Goal: Transaction & Acquisition: Purchase product/service

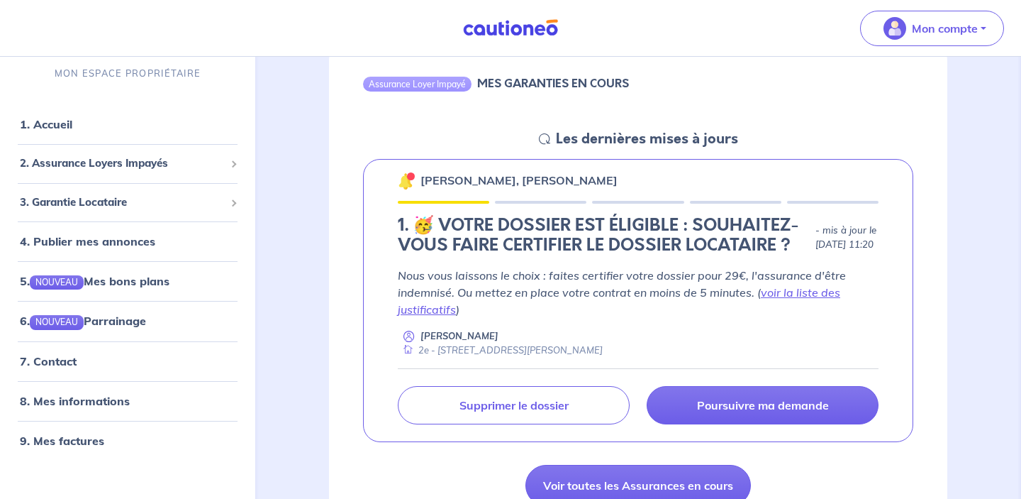
scroll to position [158, 0]
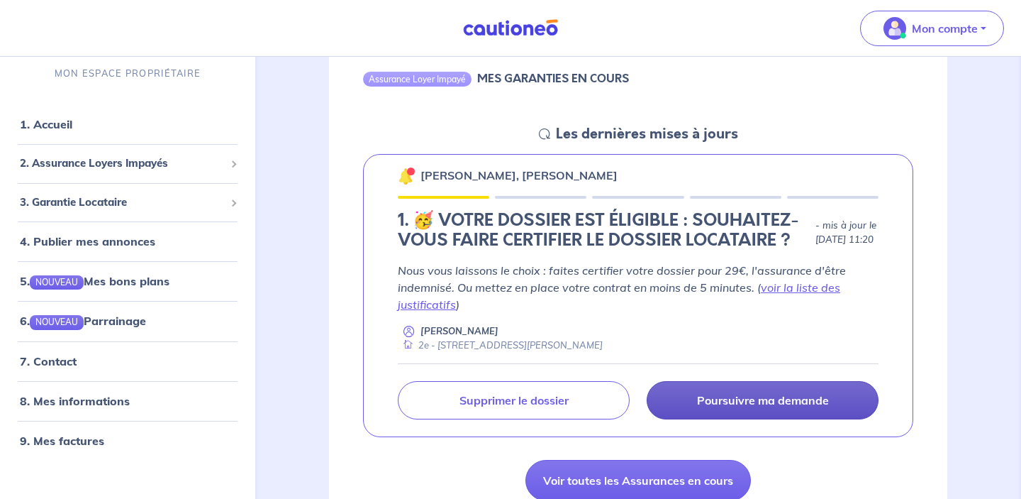
click at [723, 400] on p "Poursuivre ma demande" at bounding box center [763, 400] width 132 height 14
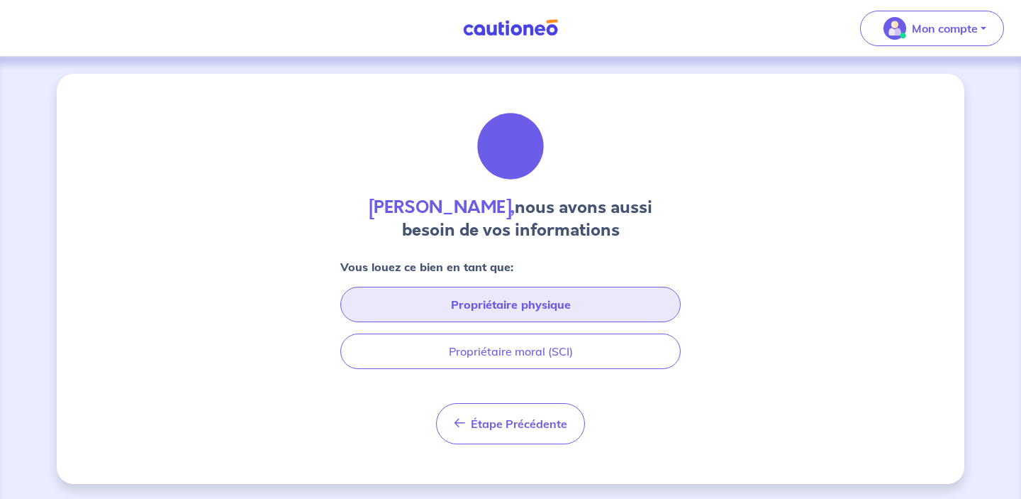
click at [580, 297] on button "Propriétaire physique" at bounding box center [510, 304] width 340 height 35
select select "FR"
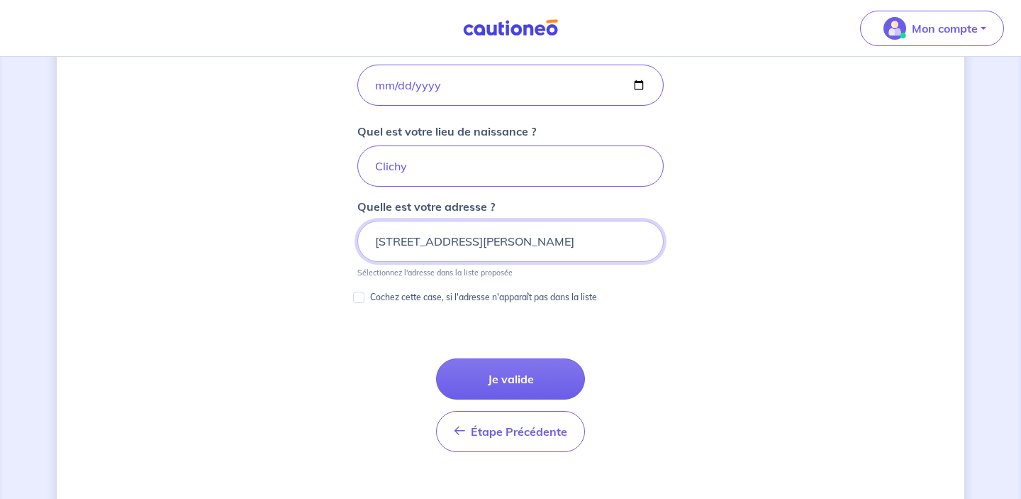
scroll to position [684, 0]
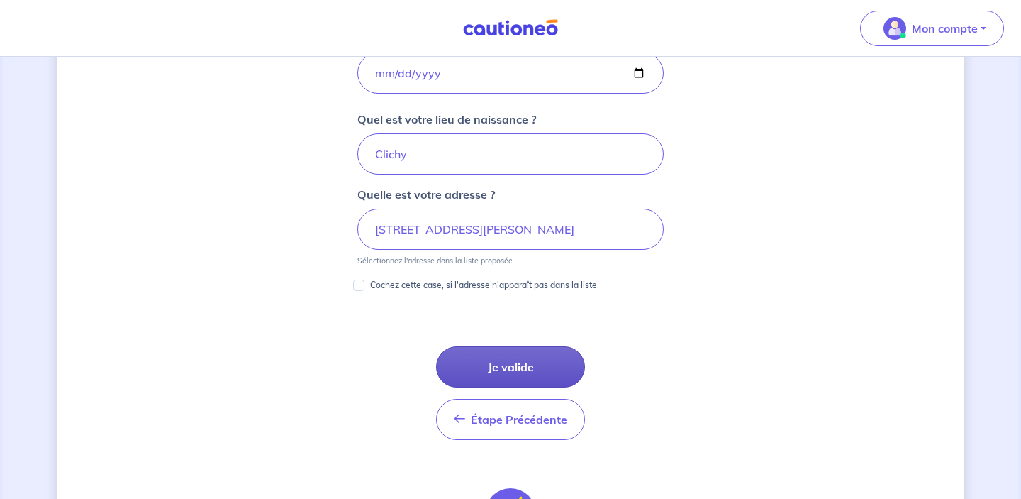
click at [511, 371] on button "Je valide" at bounding box center [510, 366] width 149 height 41
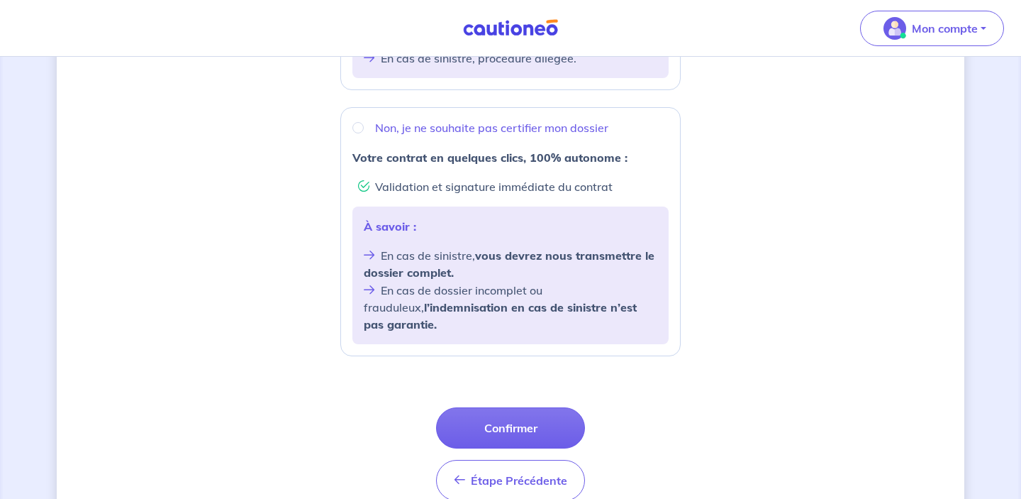
scroll to position [563, 0]
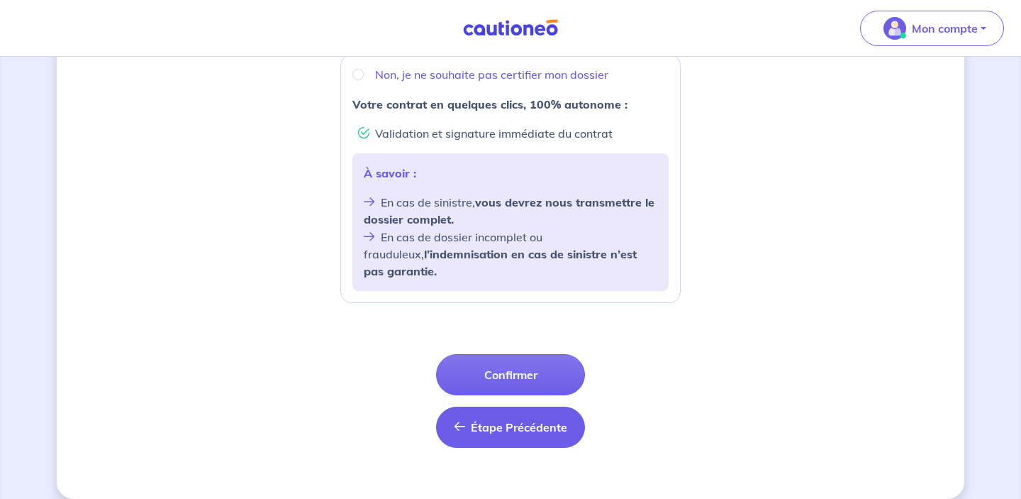
click at [519, 420] on span "Étape Précédente" at bounding box center [519, 427] width 96 height 14
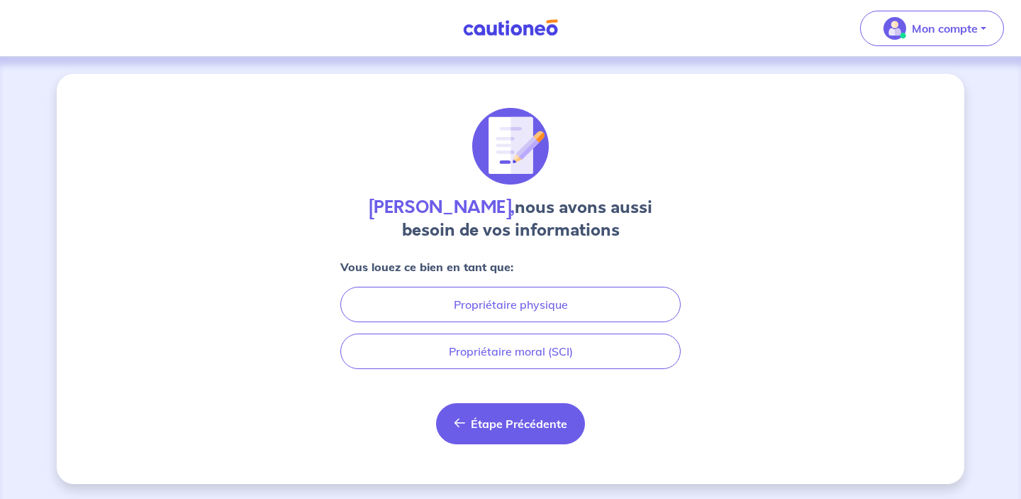
click at [525, 422] on span "Étape Précédente" at bounding box center [519, 423] width 96 height 14
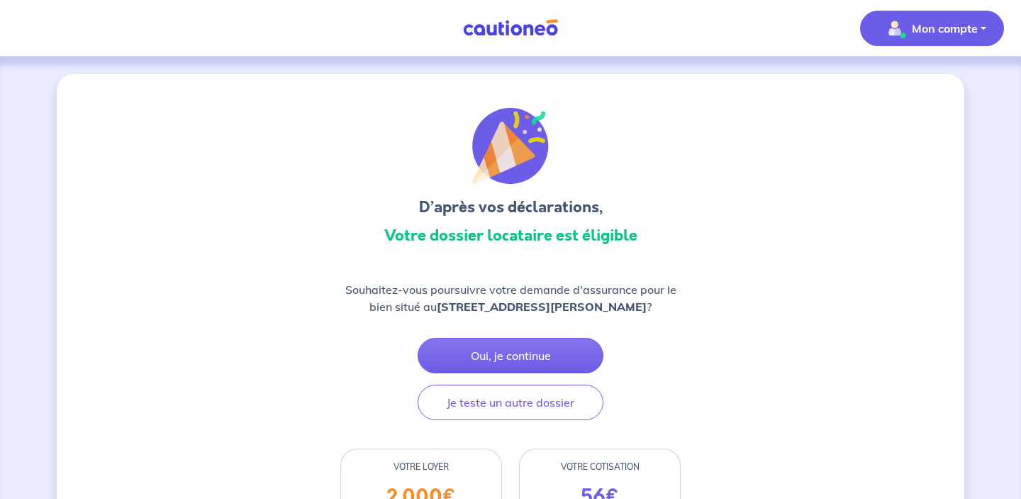
click at [968, 37] on span "Mon compte" at bounding box center [928, 28] width 100 height 23
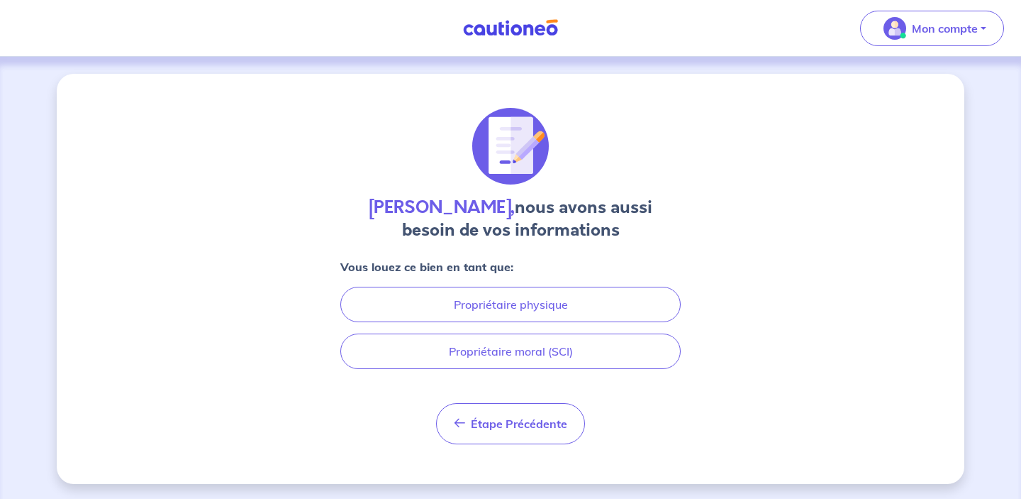
scroll to position [2, 0]
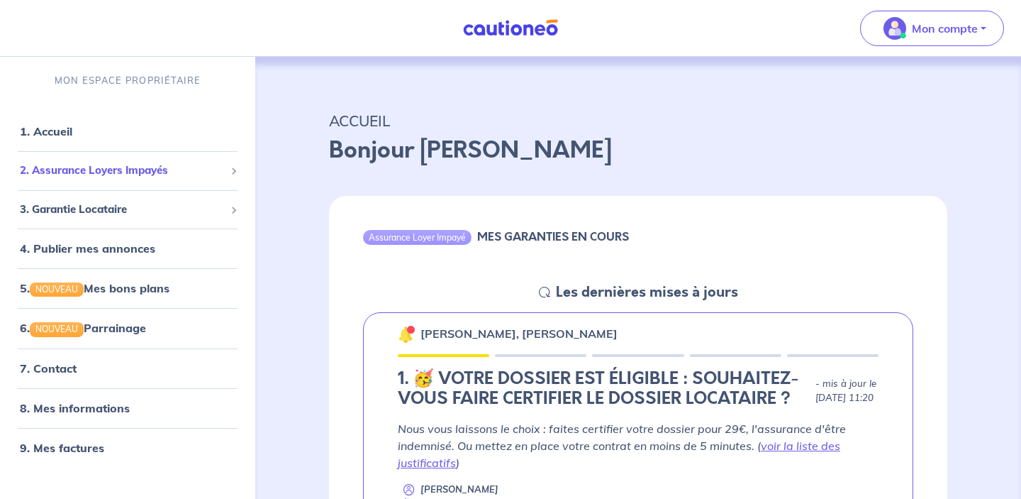
click at [233, 177] on span at bounding box center [233, 170] width 5 height 16
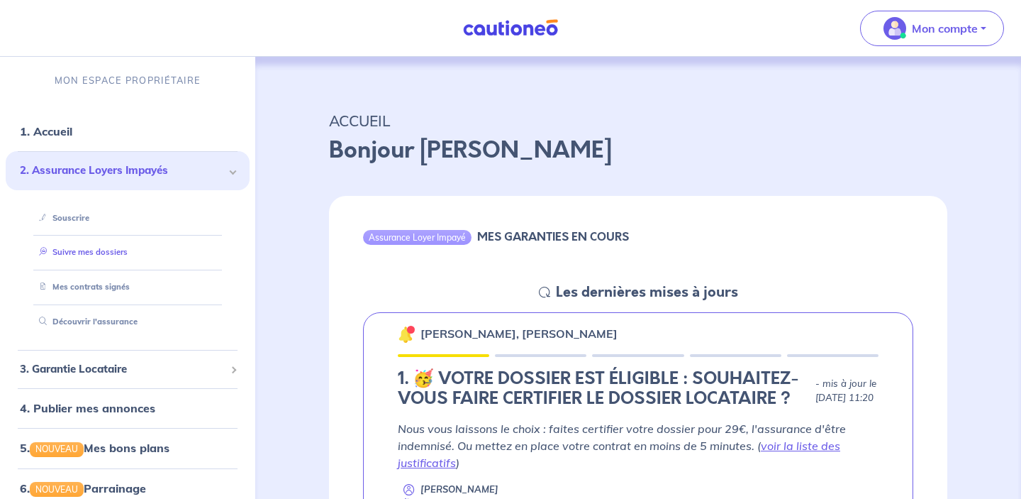
click at [98, 248] on link "Suivre mes dossiers" at bounding box center [80, 252] width 94 height 10
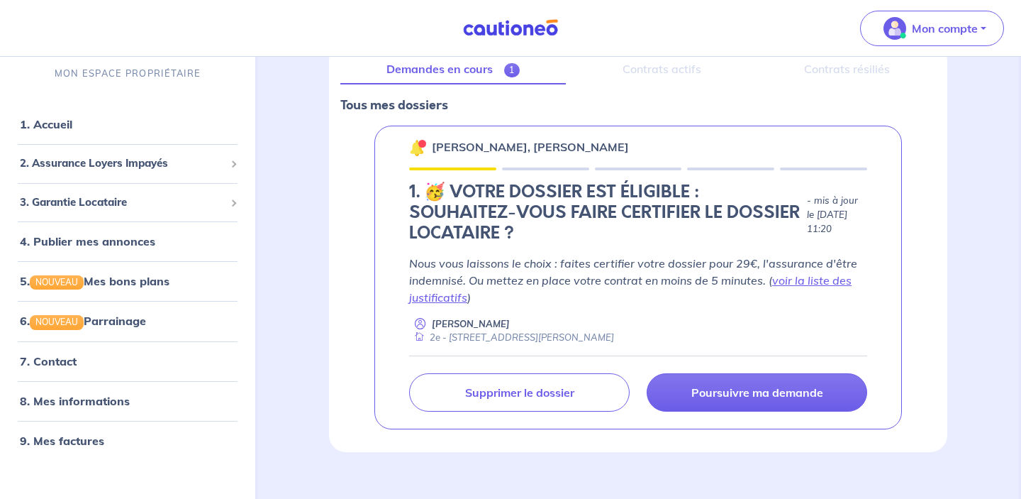
scroll to position [208, 0]
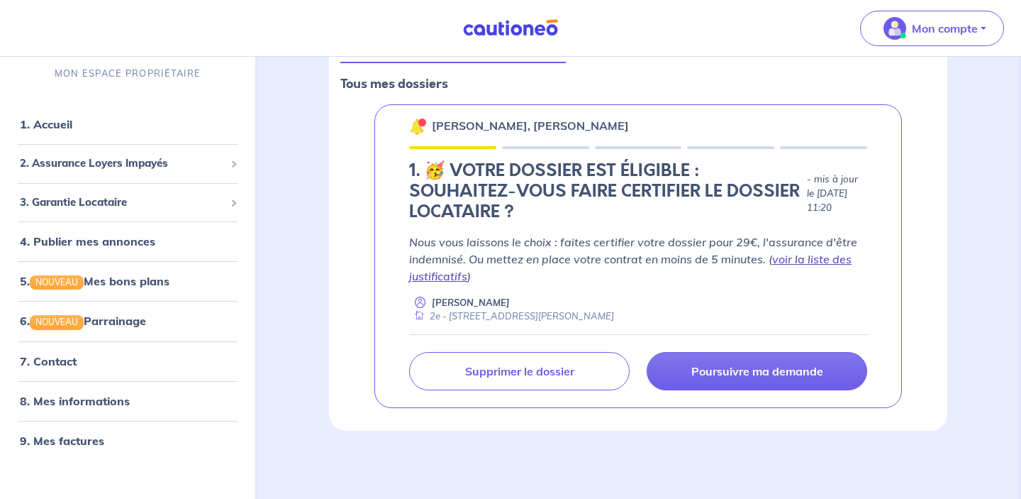
click at [807, 260] on link "voir la liste des justificatifs" at bounding box center [630, 267] width 443 height 31
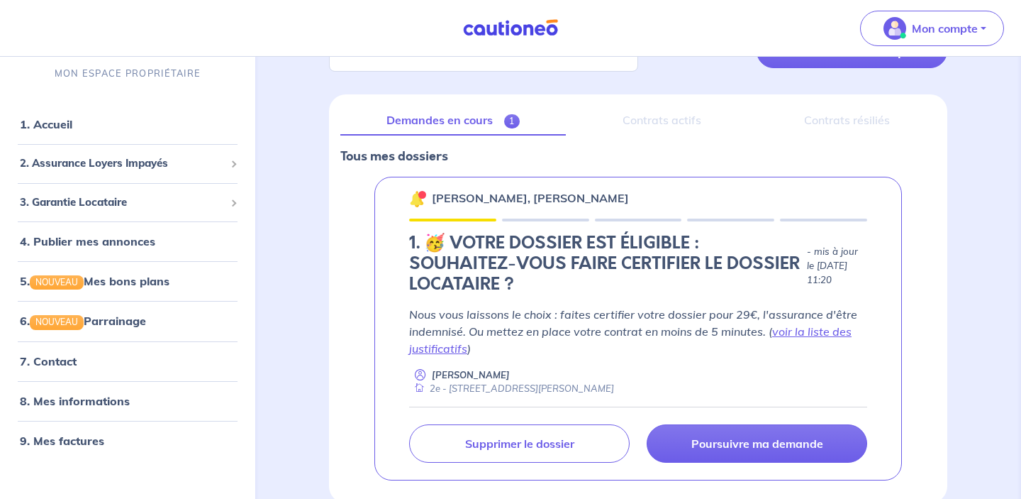
scroll to position [133, 0]
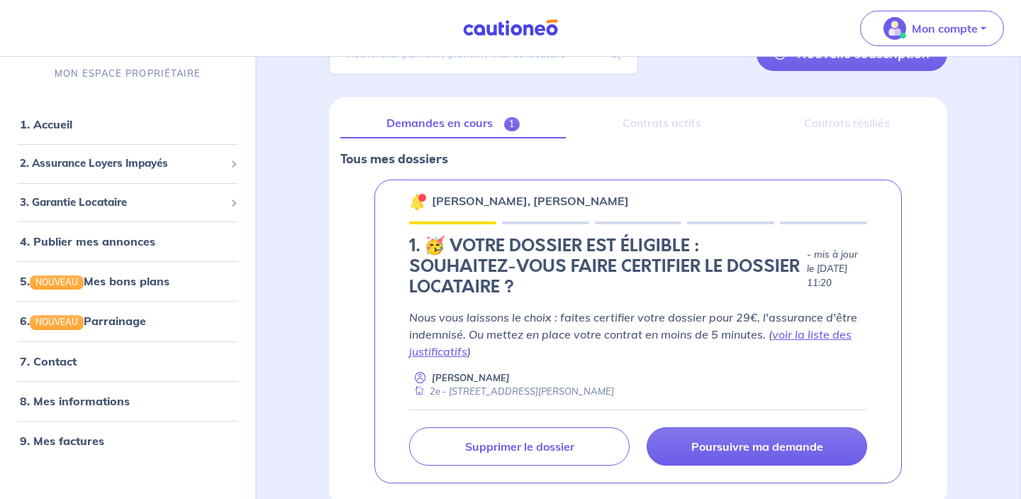
click at [464, 124] on link "Demandes en cours 1" at bounding box center [453, 124] width 226 height 30
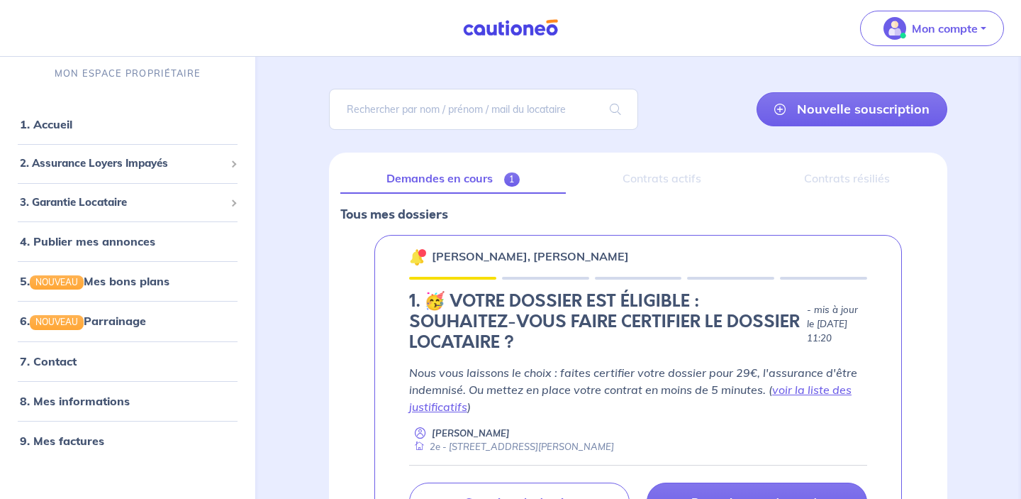
scroll to position [208, 0]
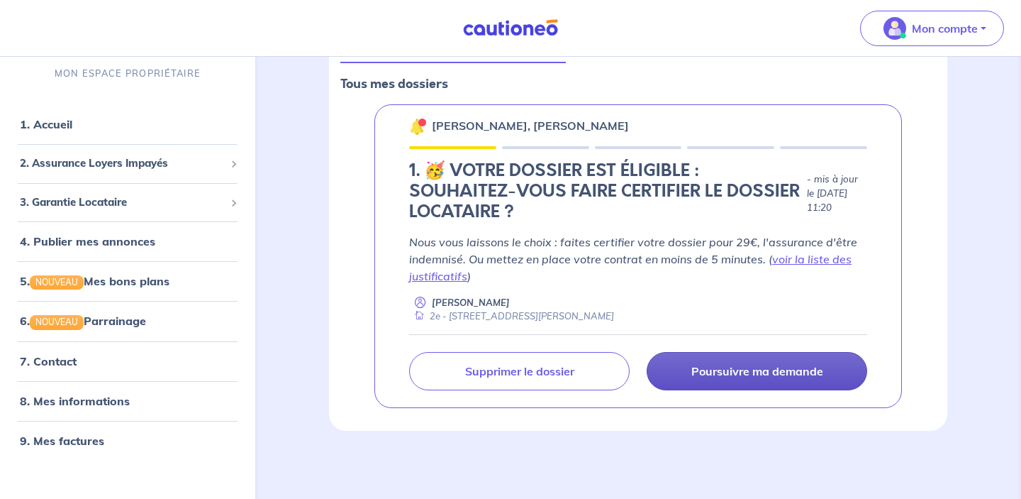
click at [763, 382] on link "Poursuivre ma demande" at bounding box center [757, 371] width 221 height 38
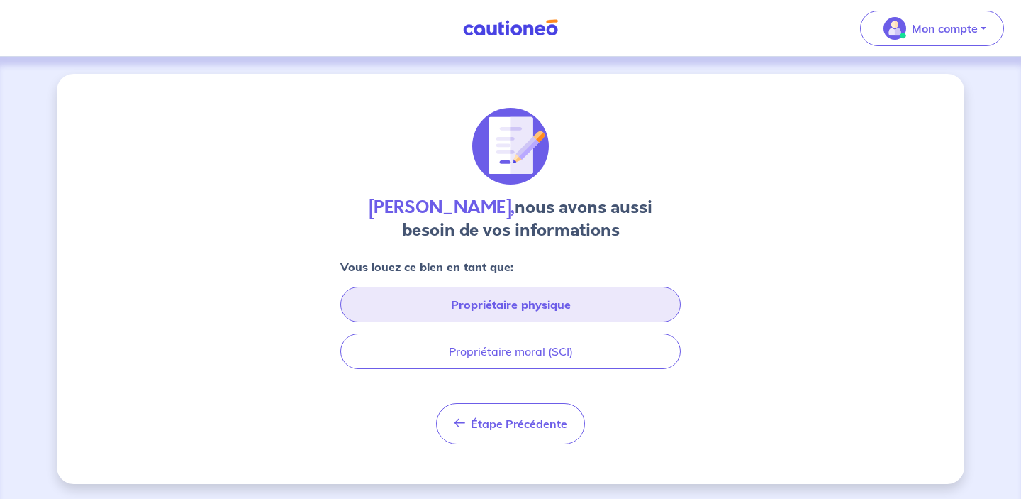
click at [524, 301] on button "Propriétaire physique" at bounding box center [510, 304] width 340 height 35
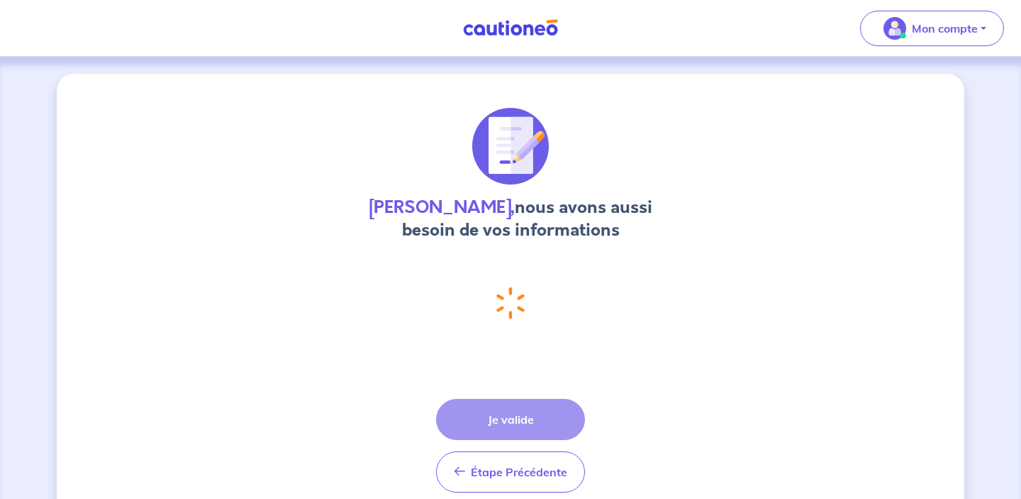
select select "FR"
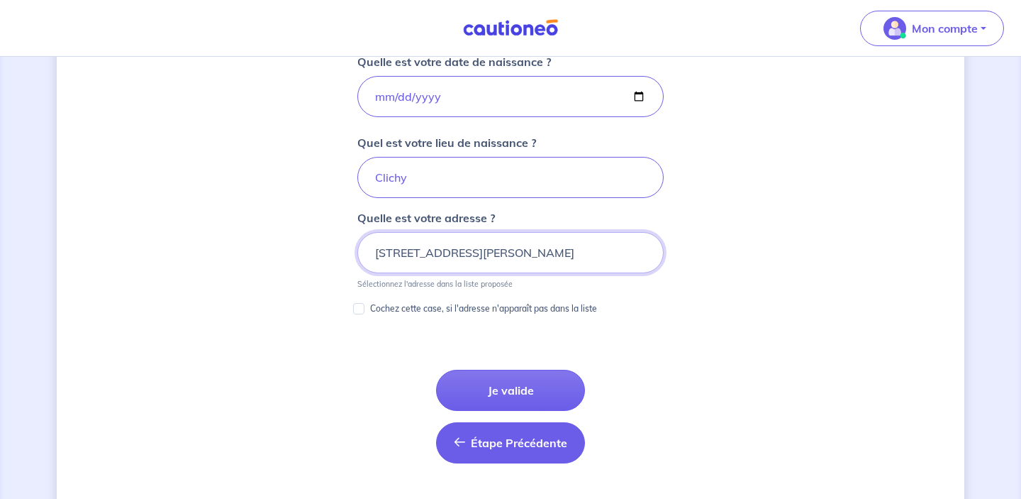
scroll to position [663, 0]
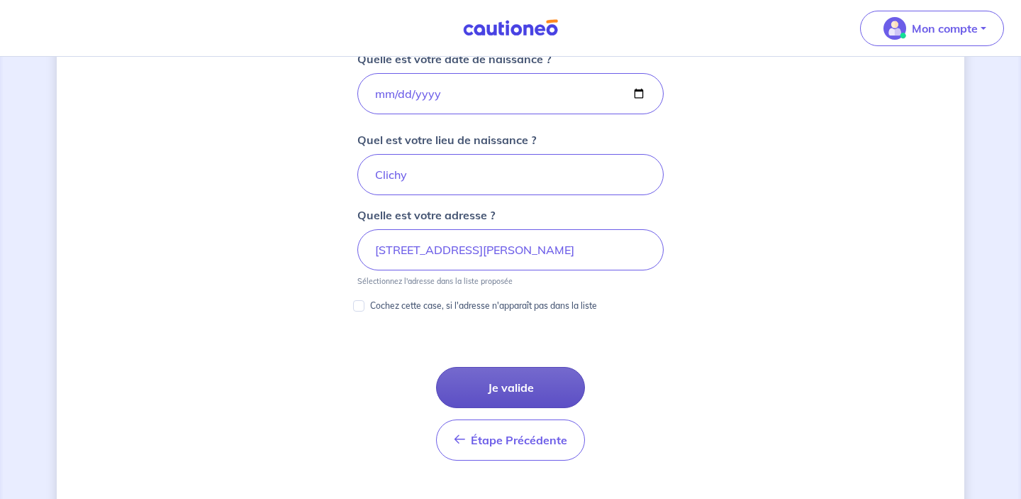
click at [492, 382] on button "Je valide" at bounding box center [510, 387] width 149 height 41
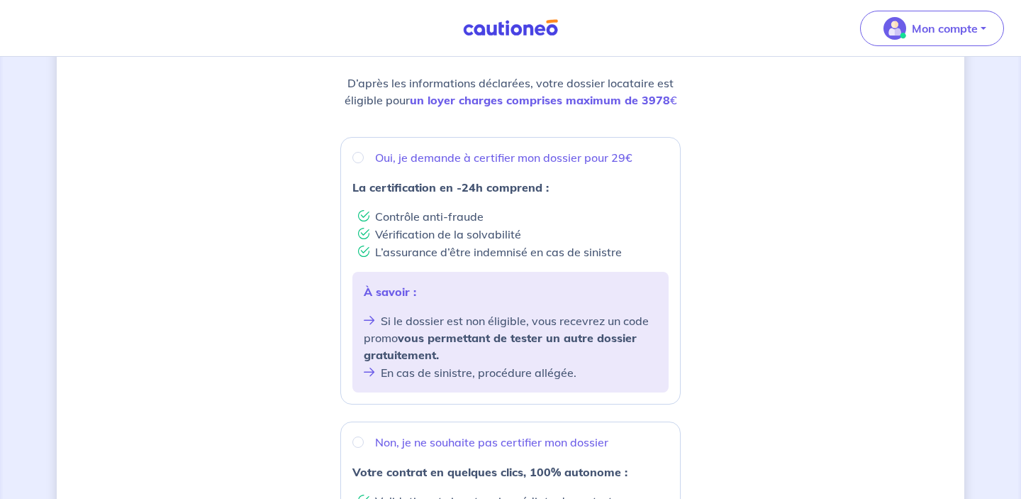
scroll to position [188, 0]
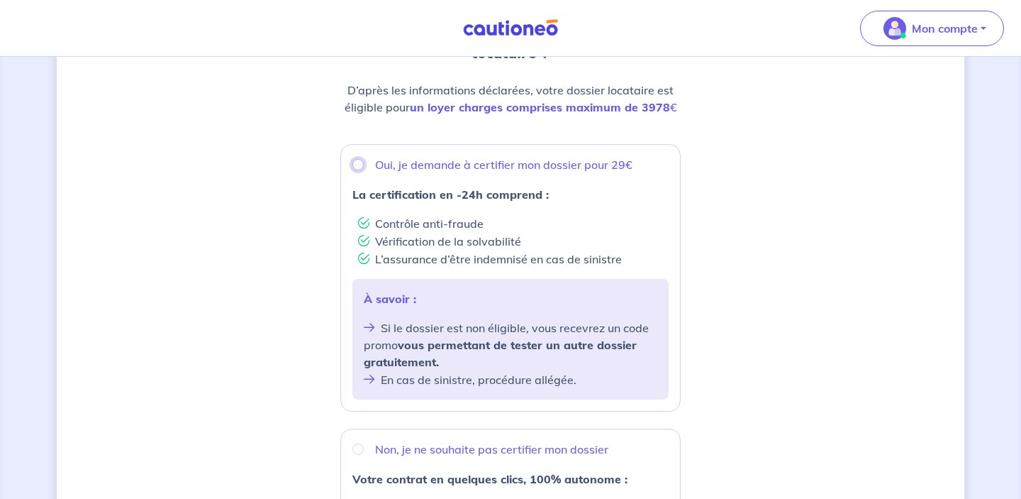
click at [360, 166] on input "Oui, je demande à certifier mon dossier pour 29€" at bounding box center [358, 164] width 11 height 11
radio input "true"
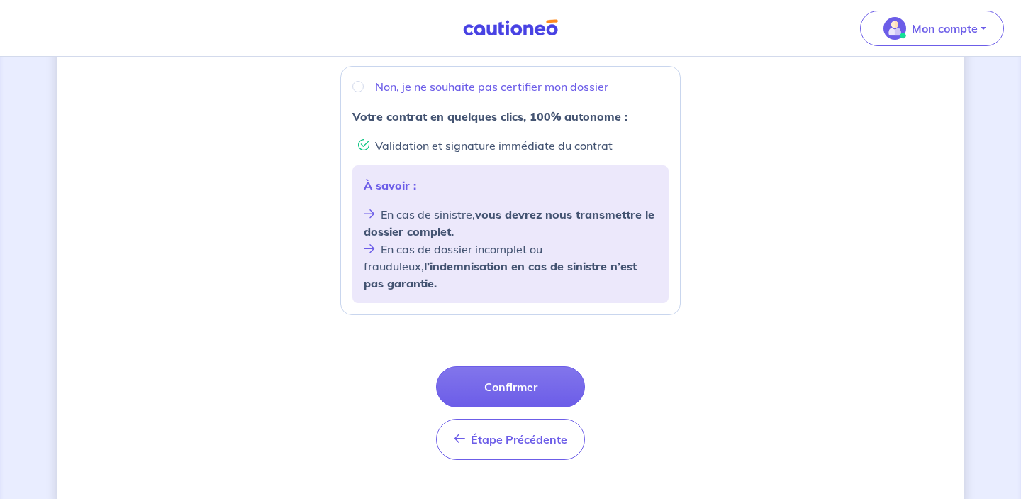
scroll to position [563, 0]
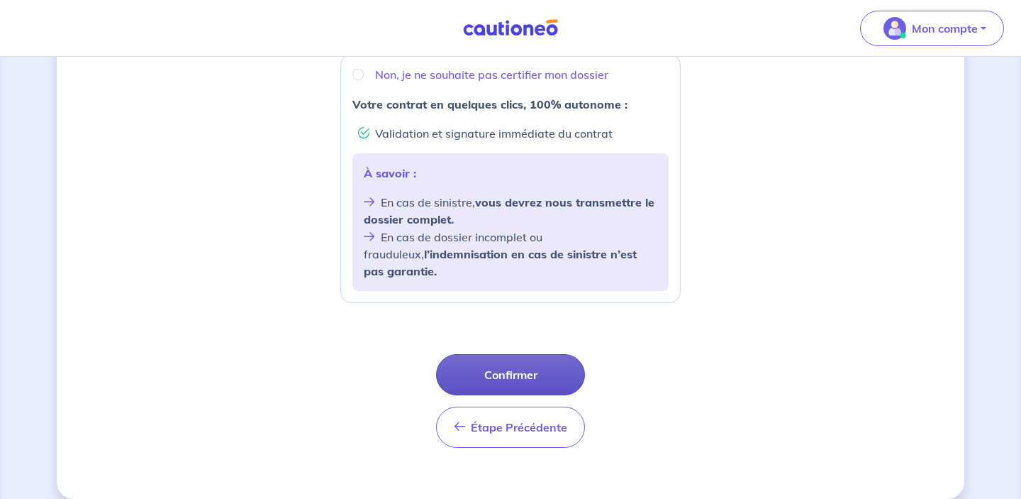
click at [519, 361] on button "Confirmer" at bounding box center [510, 374] width 149 height 41
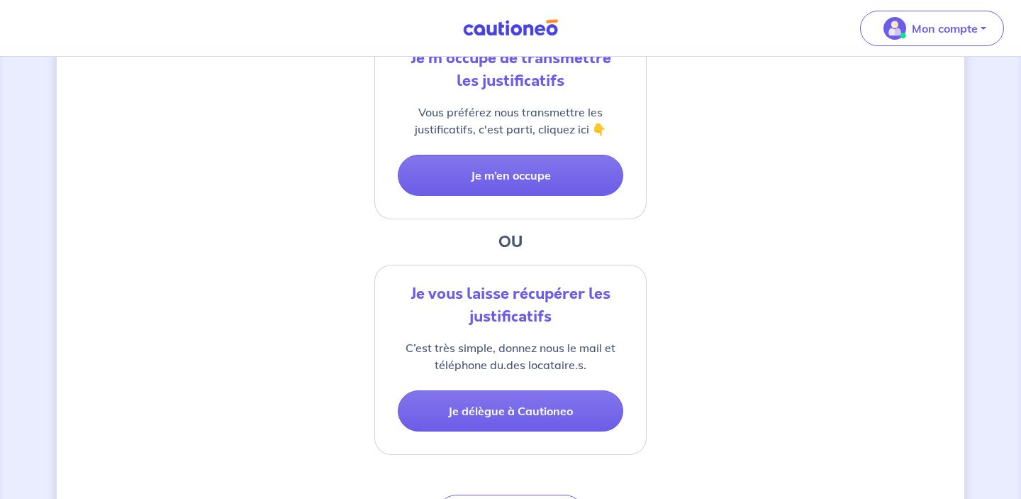
scroll to position [371, 0]
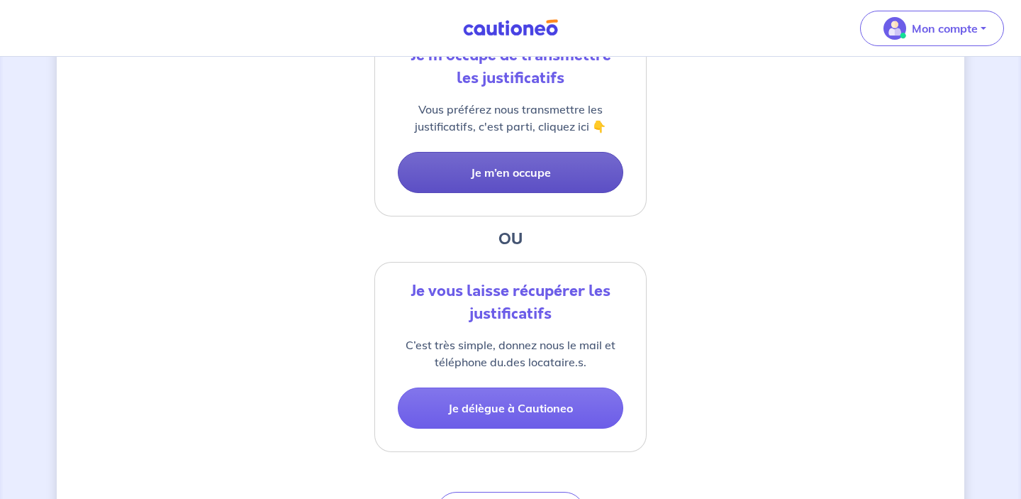
click at [533, 179] on button "Je m’en occupe" at bounding box center [511, 172] width 226 height 41
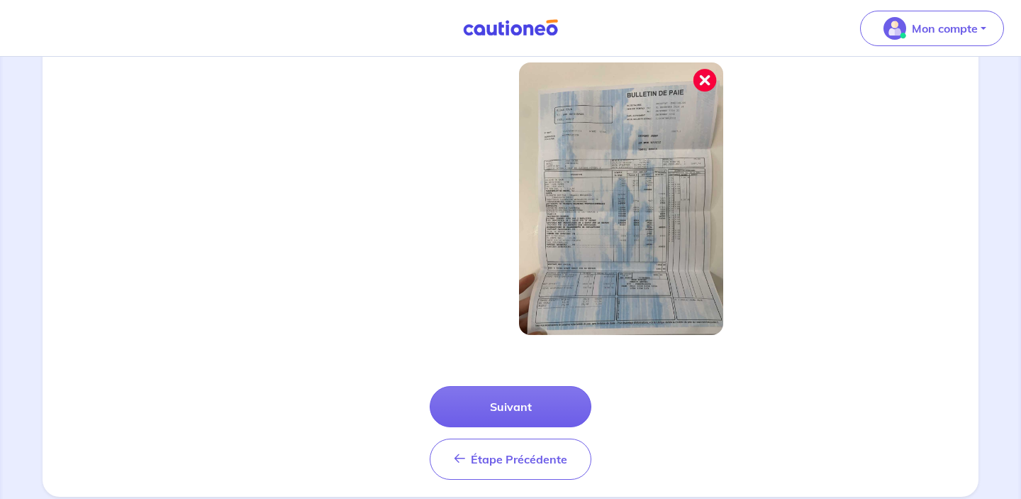
scroll to position [480, 0]
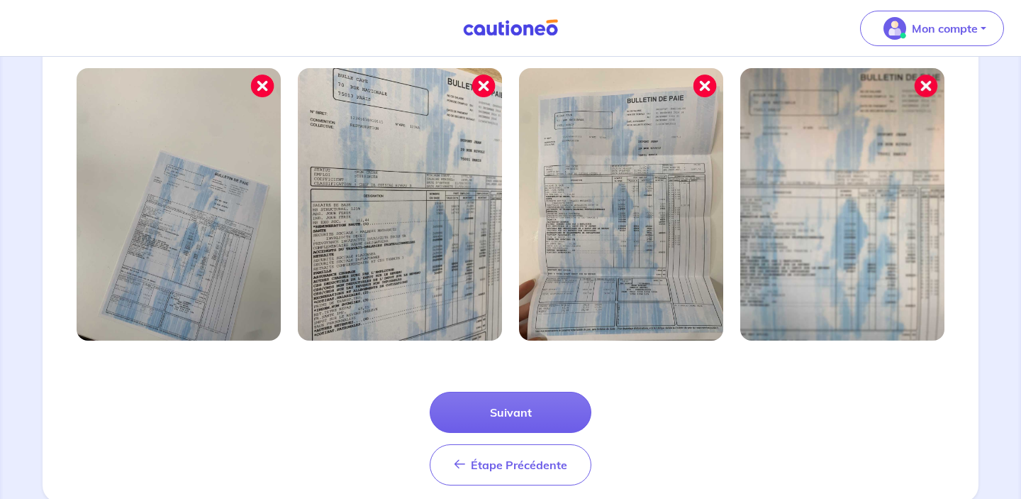
click at [262, 89] on img at bounding box center [179, 204] width 204 height 272
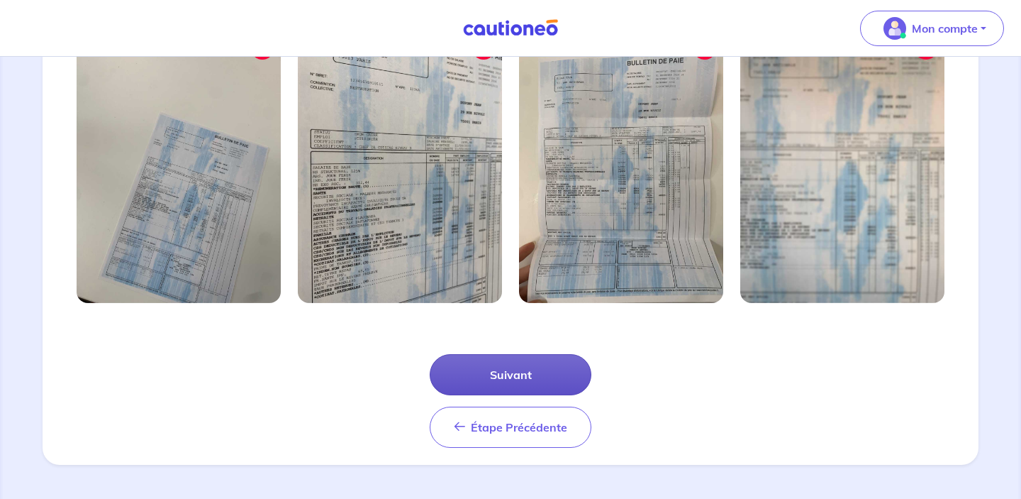
click at [512, 372] on button "Suivant" at bounding box center [511, 374] width 162 height 41
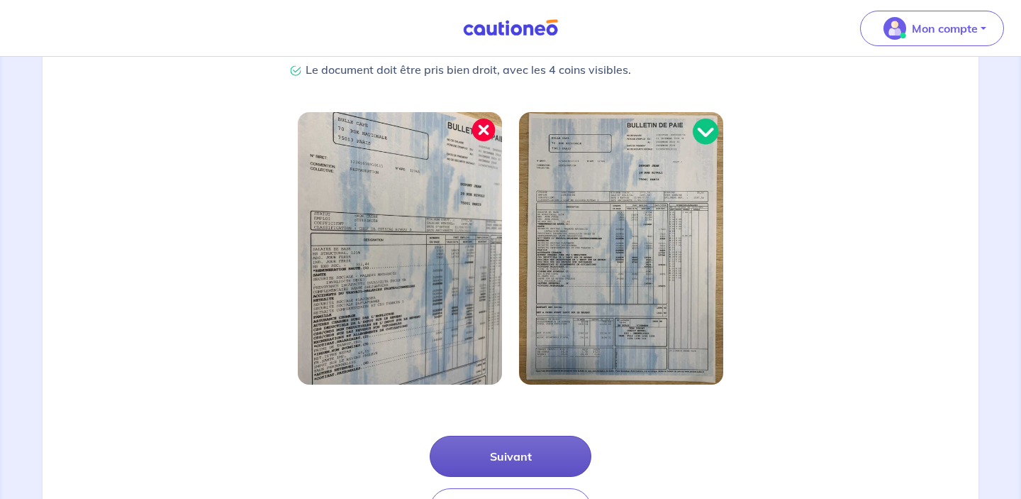
scroll to position [425, 0]
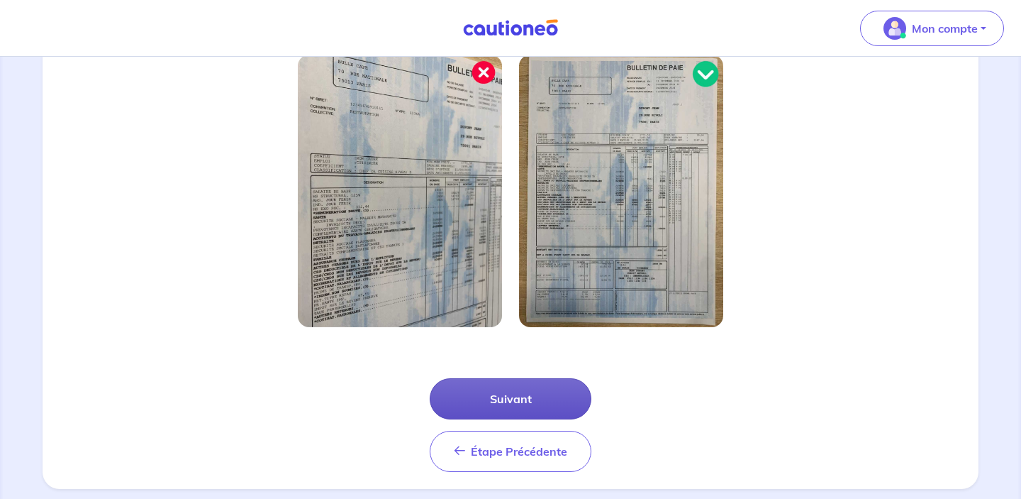
click at [511, 403] on button "Suivant" at bounding box center [511, 398] width 162 height 41
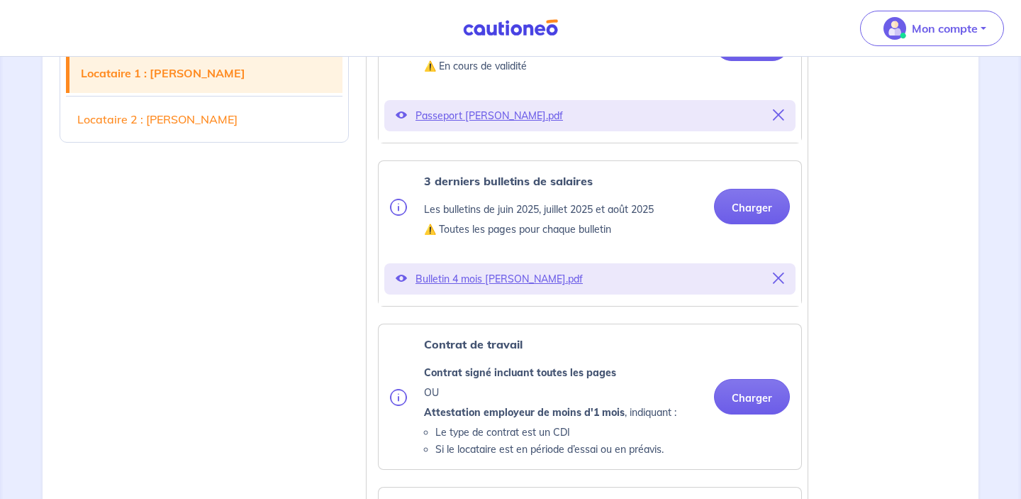
scroll to position [531, 0]
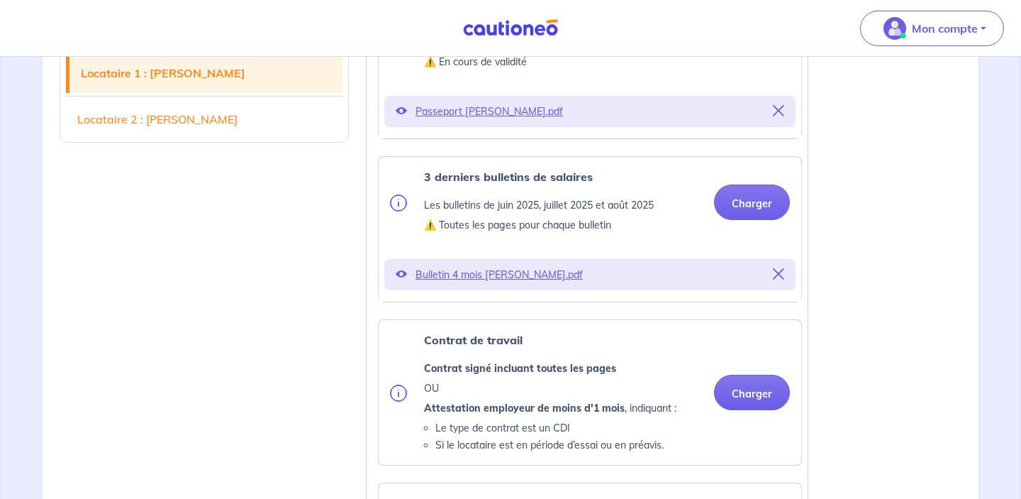
click at [777, 279] on icon at bounding box center [778, 273] width 11 height 11
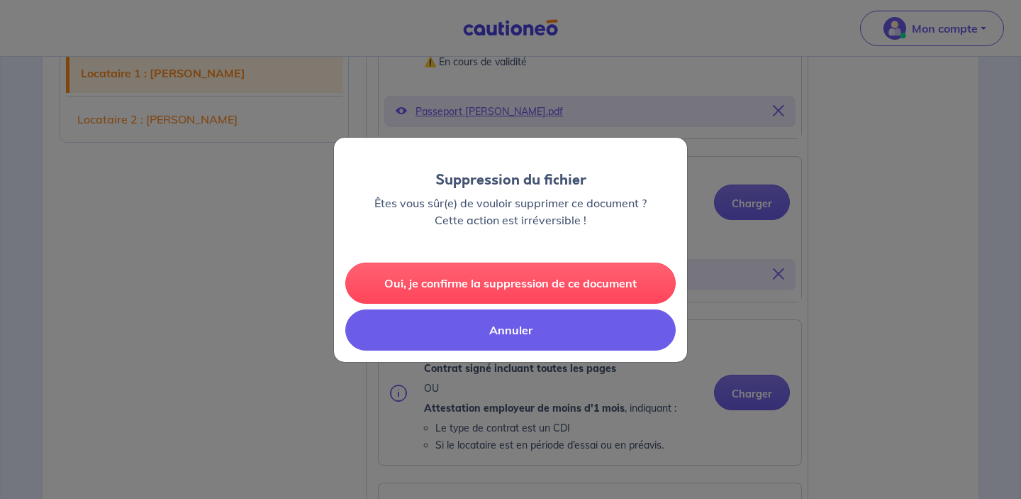
click at [541, 334] on button "Annuler" at bounding box center [510, 329] width 331 height 41
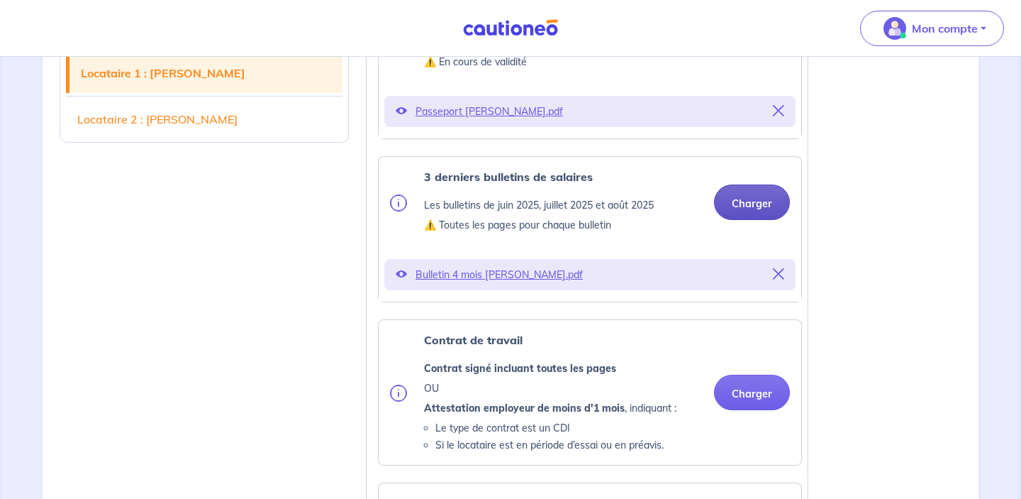
click at [755, 218] on button "Charger" at bounding box center [752, 201] width 76 height 35
click at [738, 220] on button "Charger" at bounding box center [752, 201] width 76 height 35
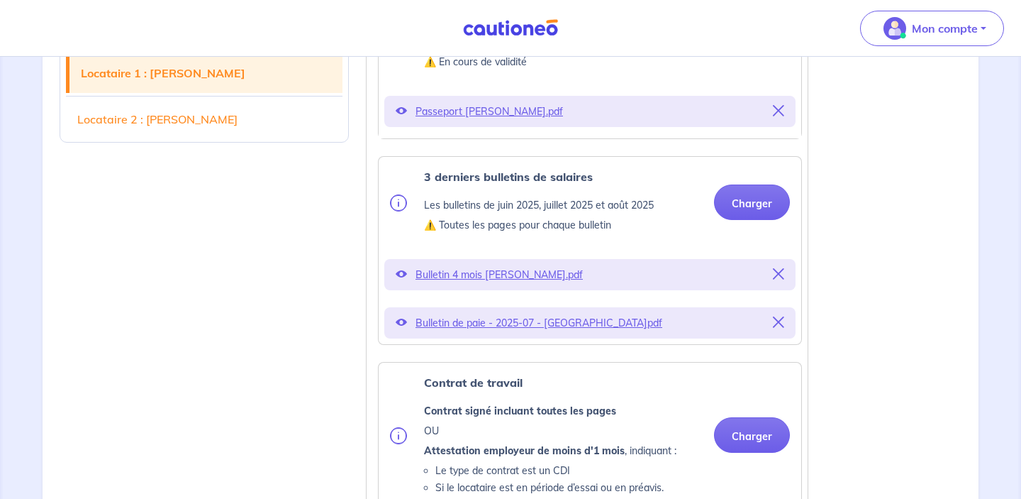
click at [775, 328] on icon at bounding box center [778, 321] width 11 height 11
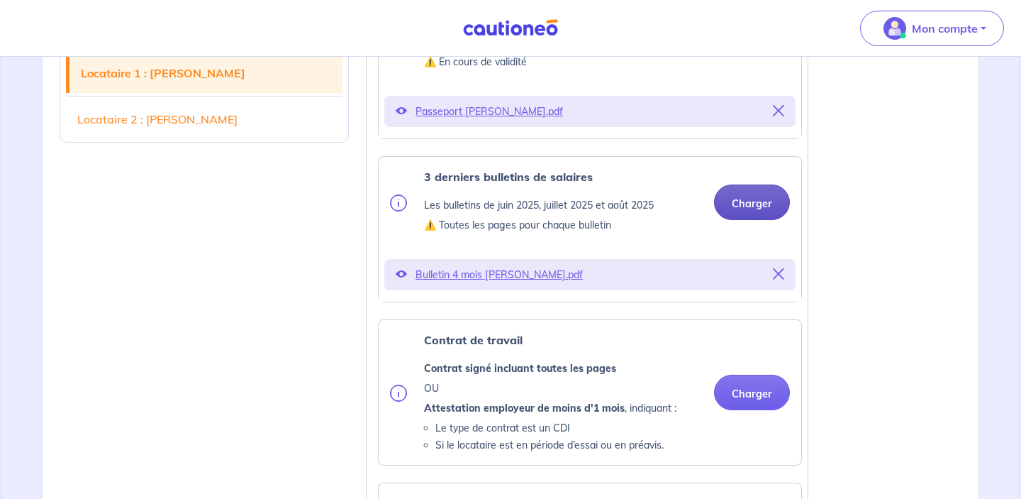
click at [758, 218] on button "Charger" at bounding box center [752, 201] width 76 height 35
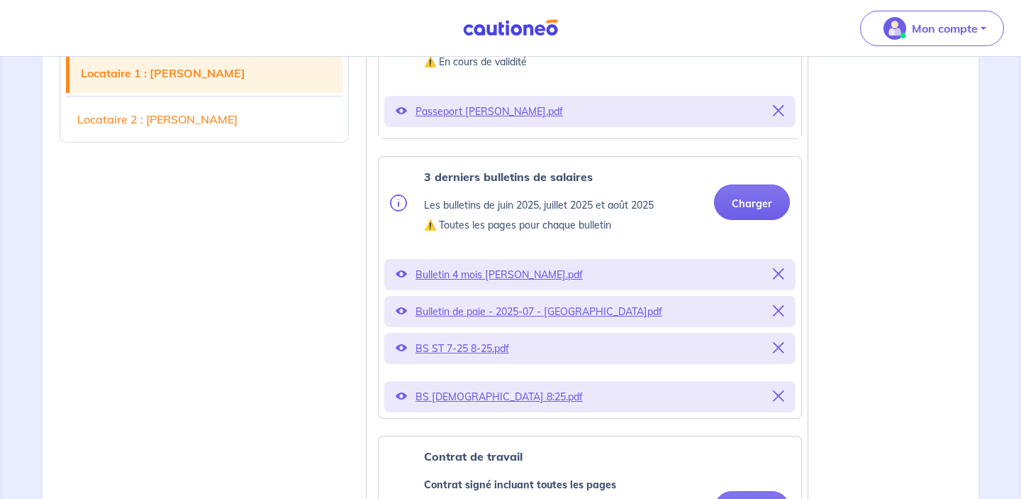
click at [775, 353] on icon at bounding box center [778, 347] width 11 height 11
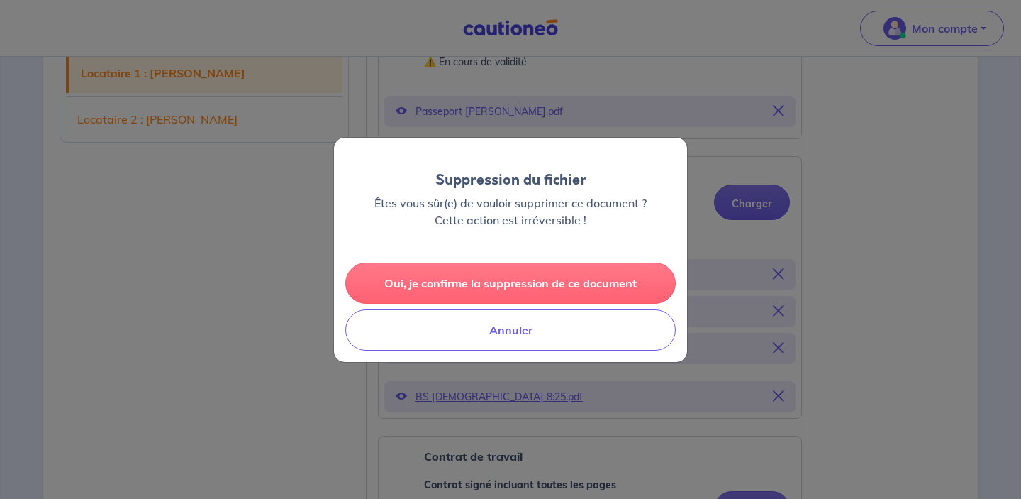
click at [580, 274] on button "Oui, je confirme la suppression de ce document" at bounding box center [510, 282] width 331 height 41
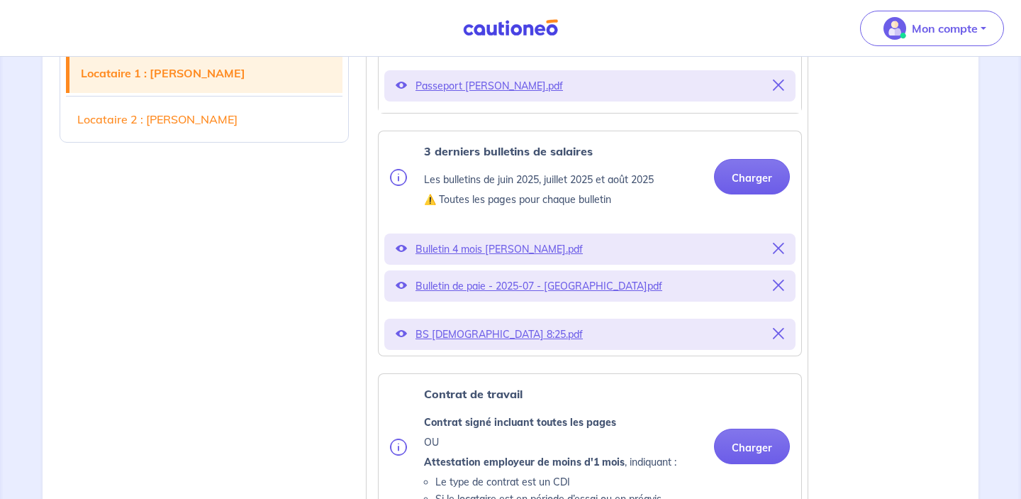
scroll to position [555, 0]
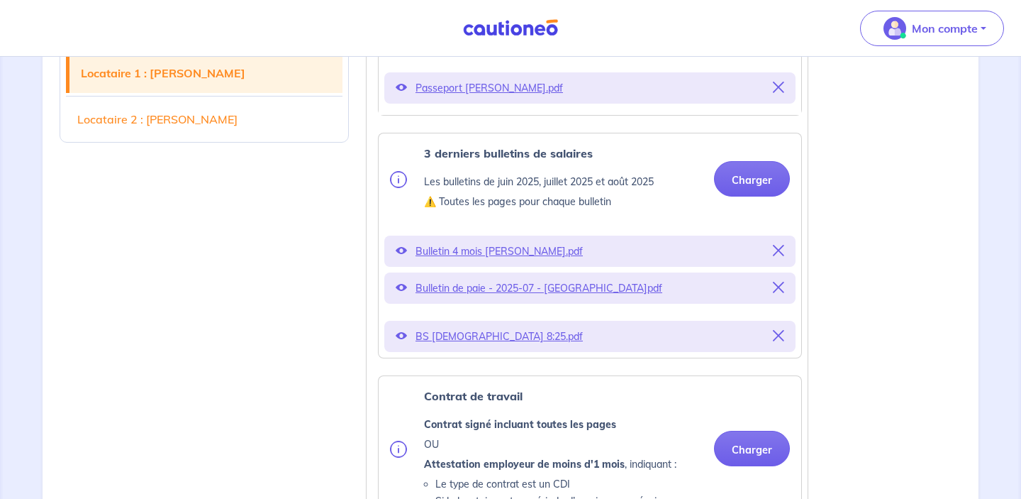
click at [777, 293] on icon at bounding box center [778, 287] width 11 height 11
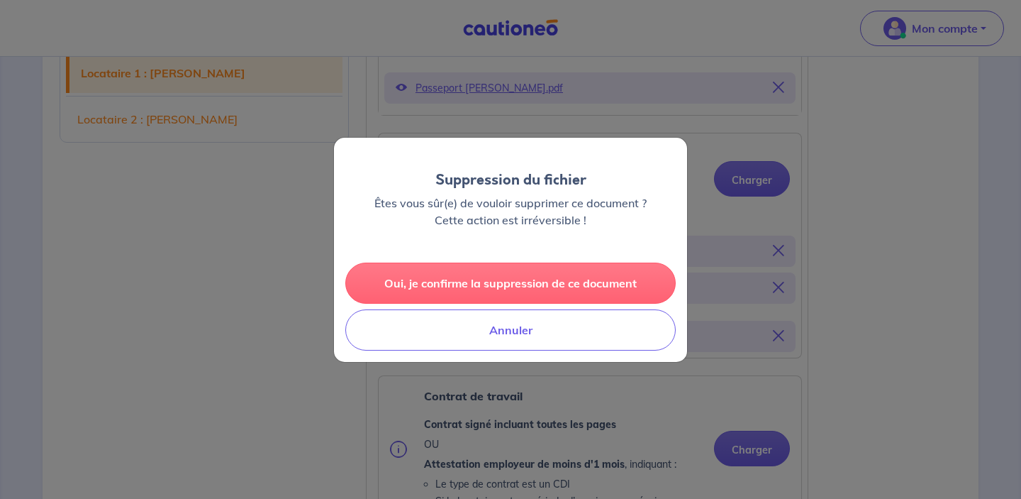
click at [607, 272] on button "Oui, je confirme la suppression de ce document" at bounding box center [510, 282] width 331 height 41
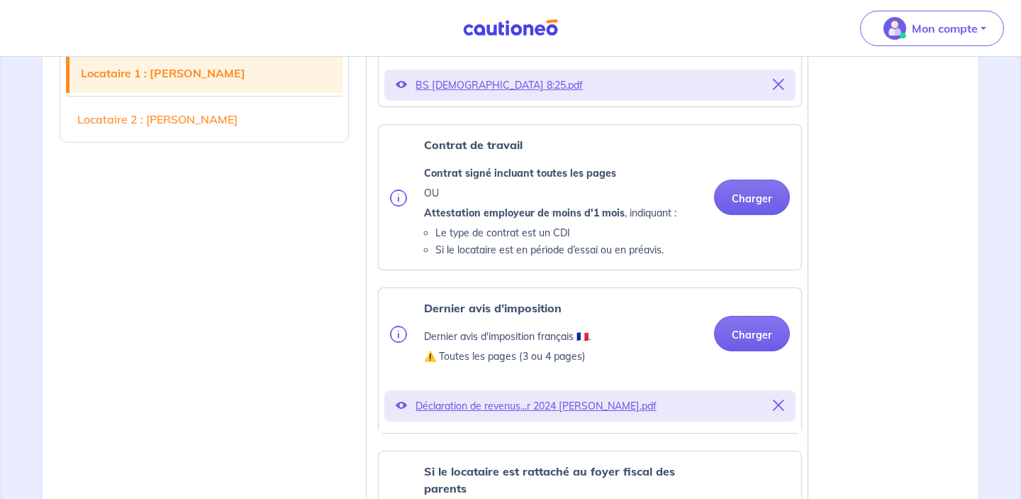
scroll to position [772, 0]
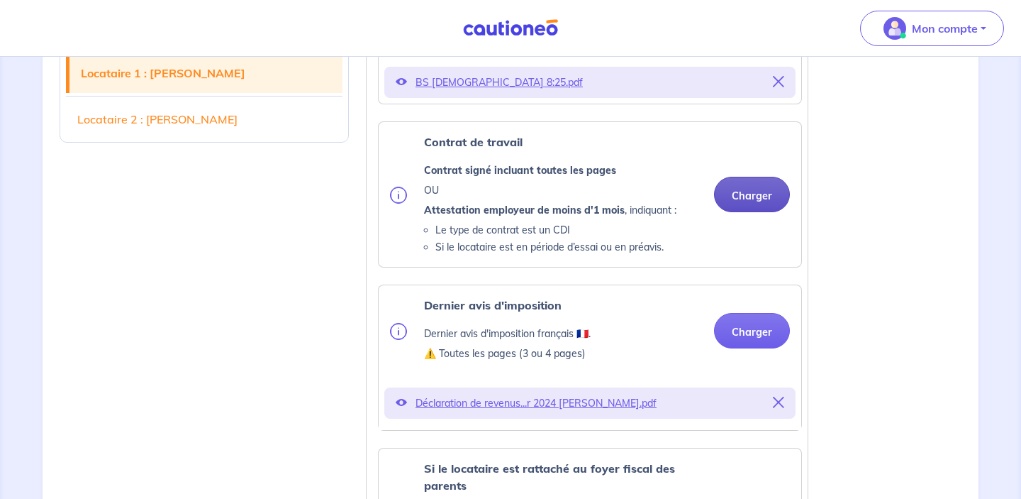
click at [744, 207] on button "Charger" at bounding box center [752, 194] width 76 height 35
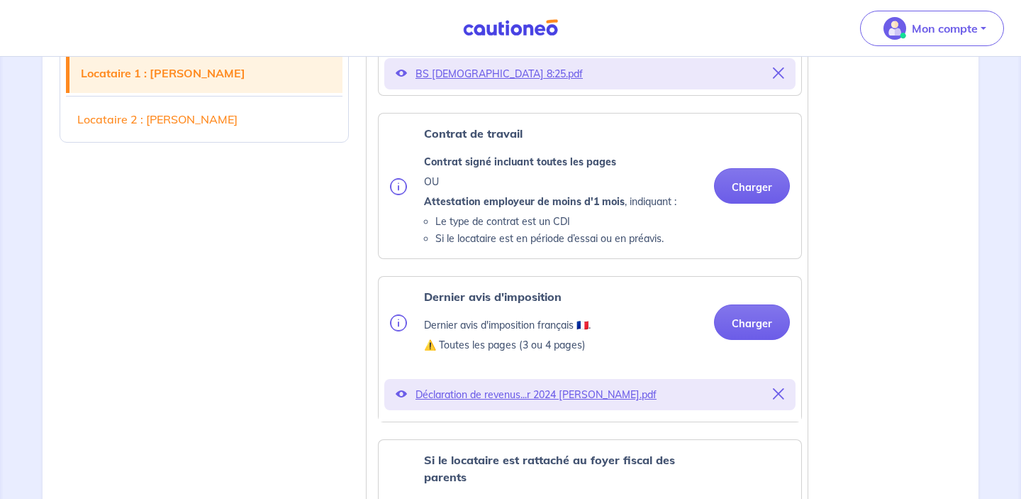
scroll to position [729, 0]
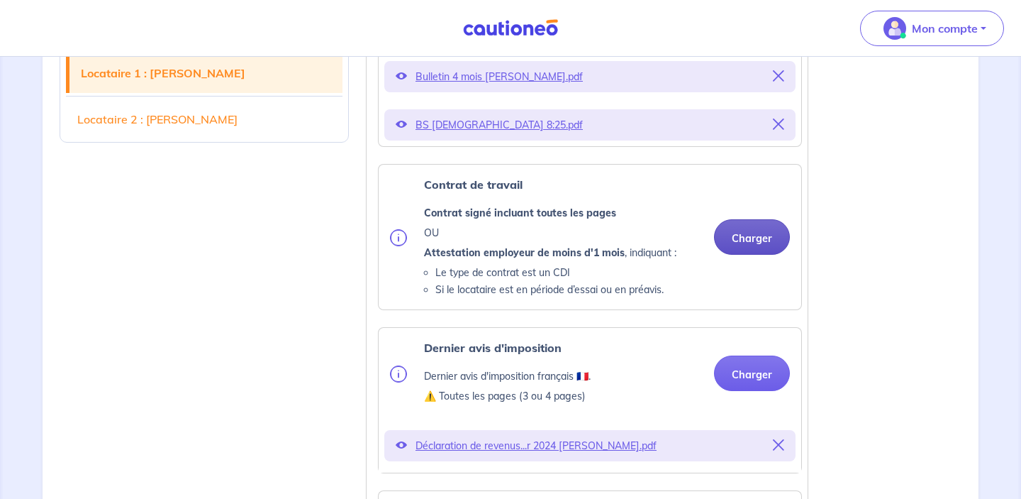
click at [746, 255] on button "Charger" at bounding box center [752, 236] width 76 height 35
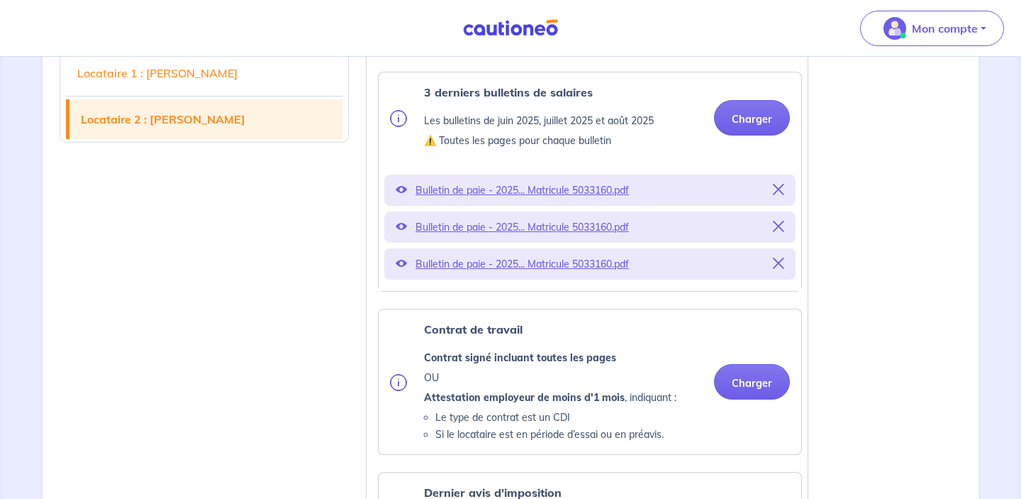
scroll to position [1961, 0]
click at [757, 134] on button "Charger" at bounding box center [752, 116] width 76 height 35
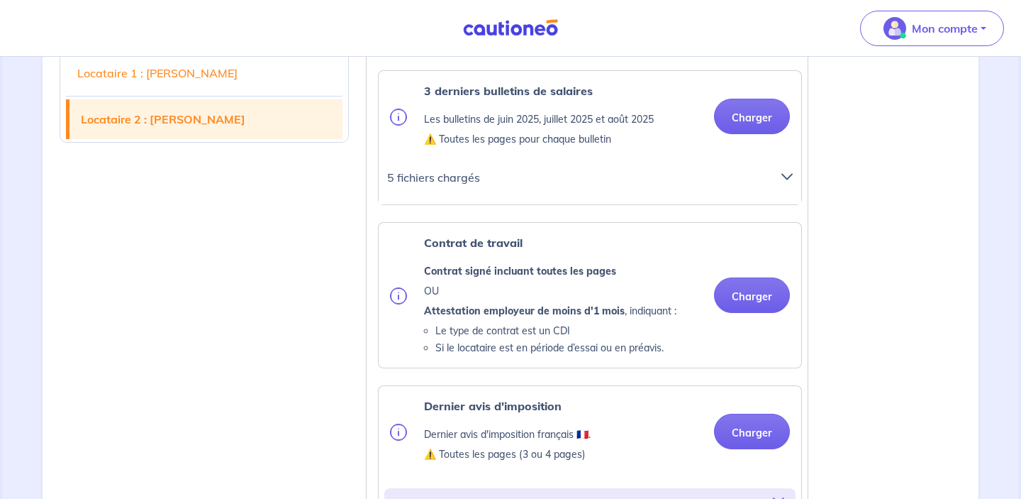
click at [785, 182] on icon at bounding box center [787, 176] width 11 height 11
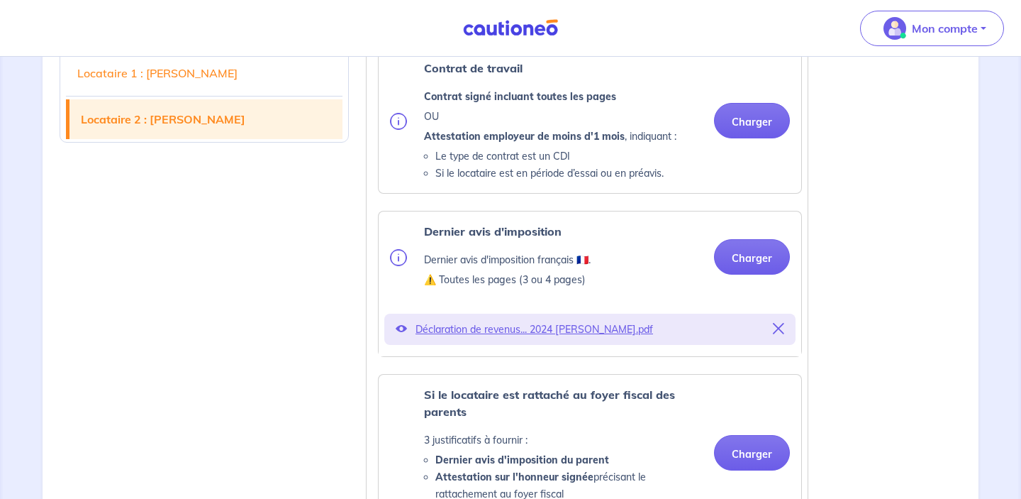
scroll to position [2332, 0]
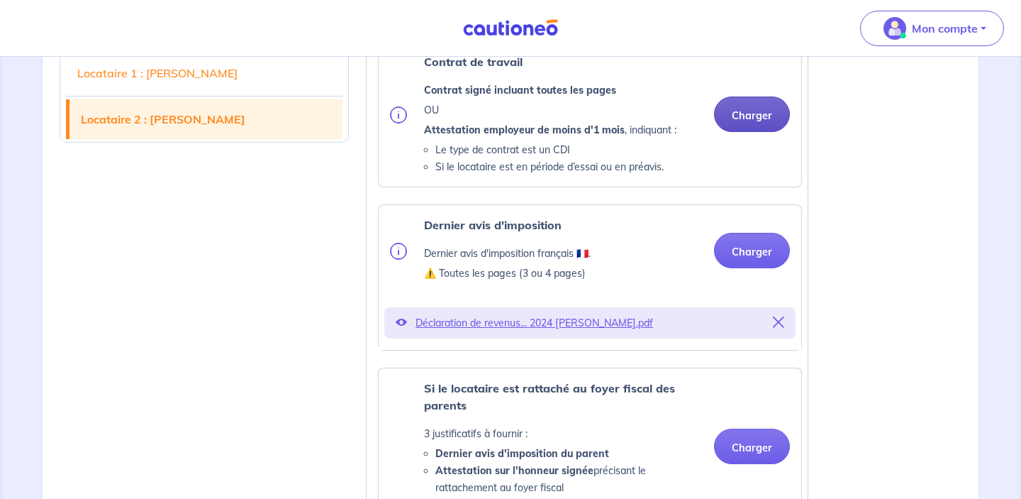
click at [729, 132] on button "Charger" at bounding box center [752, 113] width 76 height 35
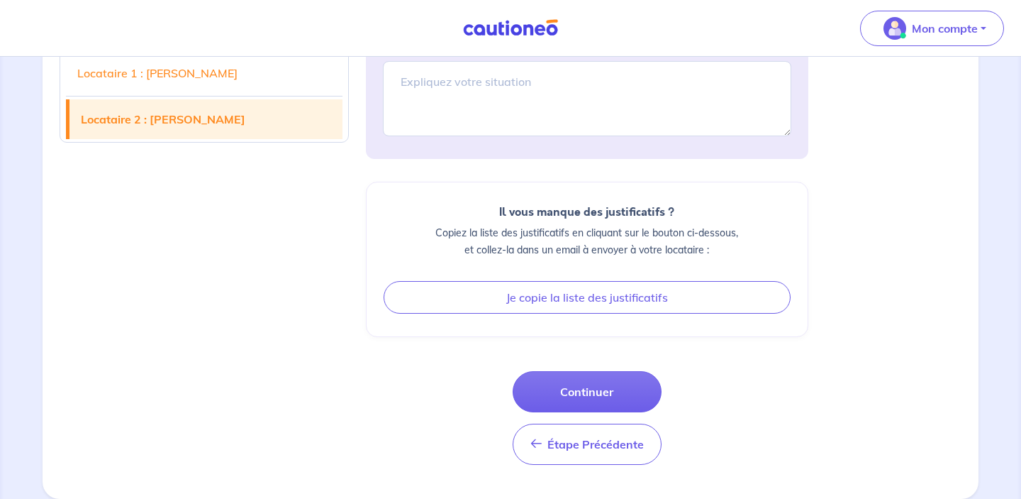
scroll to position [3338, 0]
click at [619, 396] on button "Continuer" at bounding box center [587, 391] width 149 height 41
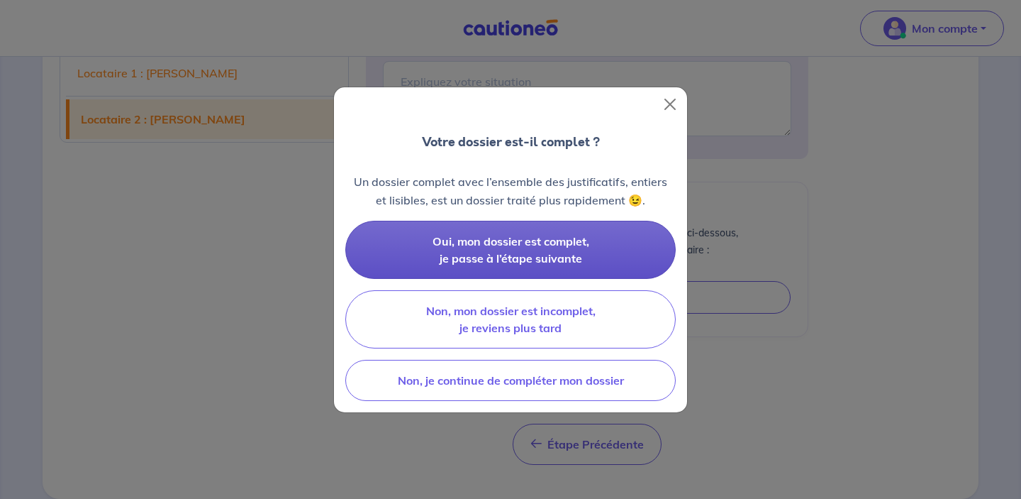
click at [553, 255] on span "Oui, mon dossier est complet, je passe à l’étape suivante" at bounding box center [511, 249] width 157 height 31
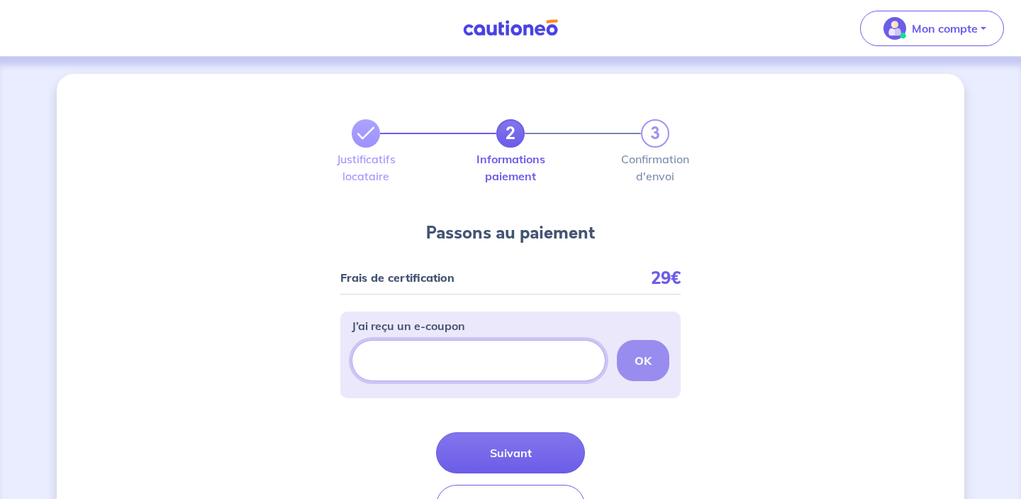
click at [426, 360] on input "J’ai reçu un e-coupon" at bounding box center [479, 360] width 254 height 41
paste input "FILLEUL-CAWNYI"
type input "FILLEUL-CAWNYI"
click at [655, 364] on button "OK" at bounding box center [643, 360] width 52 height 41
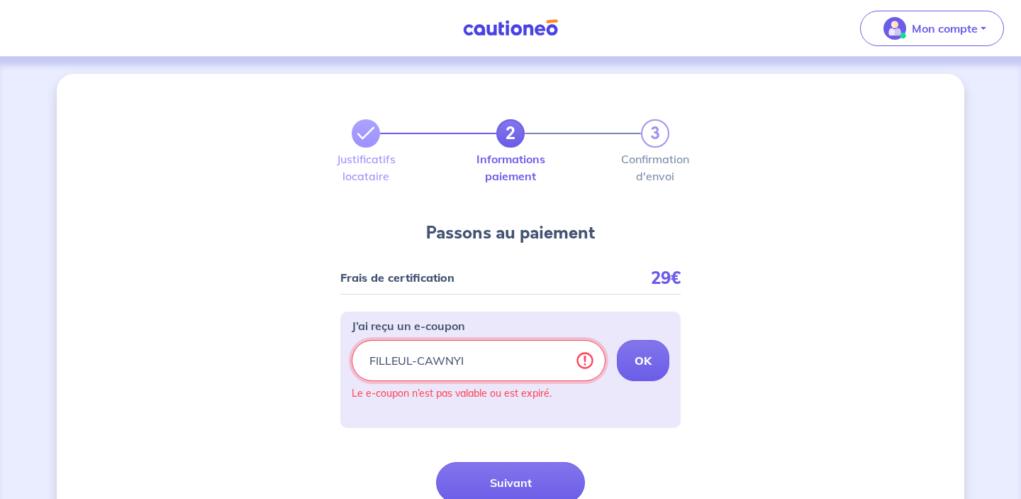
click at [429, 366] on input "FILLEUL-CAWNYI" at bounding box center [479, 360] width 254 height 41
click at [311, 342] on div "2 3 Justificatifs locataire Informations paiement Confirmation d'envoi Passons …" at bounding box center [511, 340] width 908 height 533
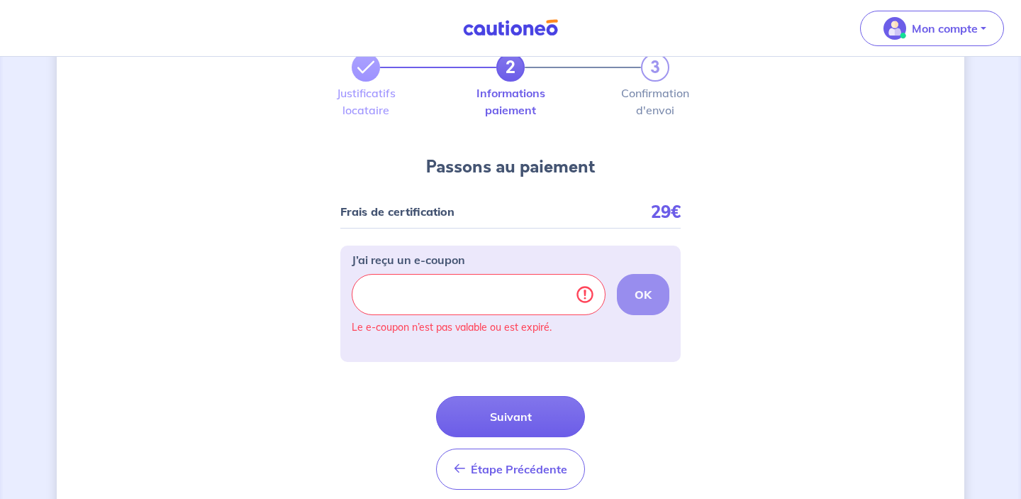
scroll to position [71, 0]
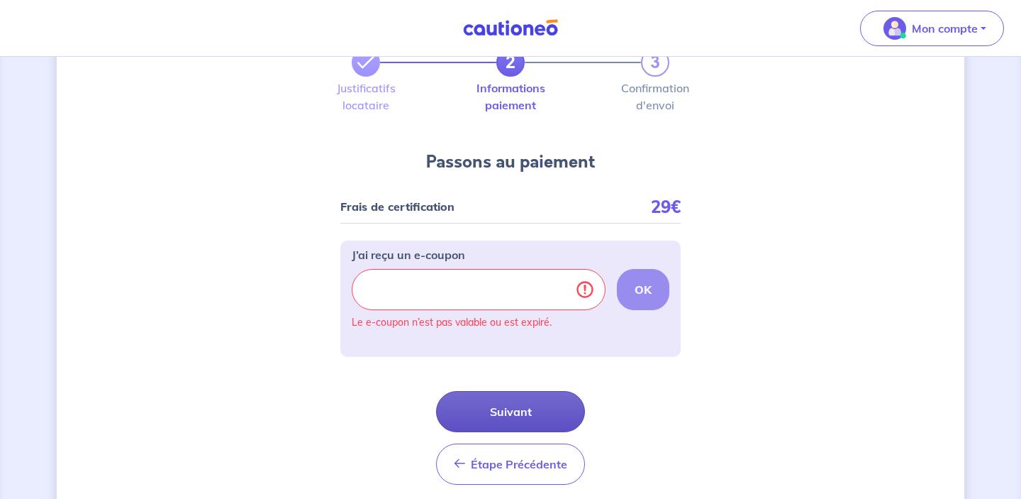
click at [516, 414] on button "Suivant" at bounding box center [510, 411] width 149 height 41
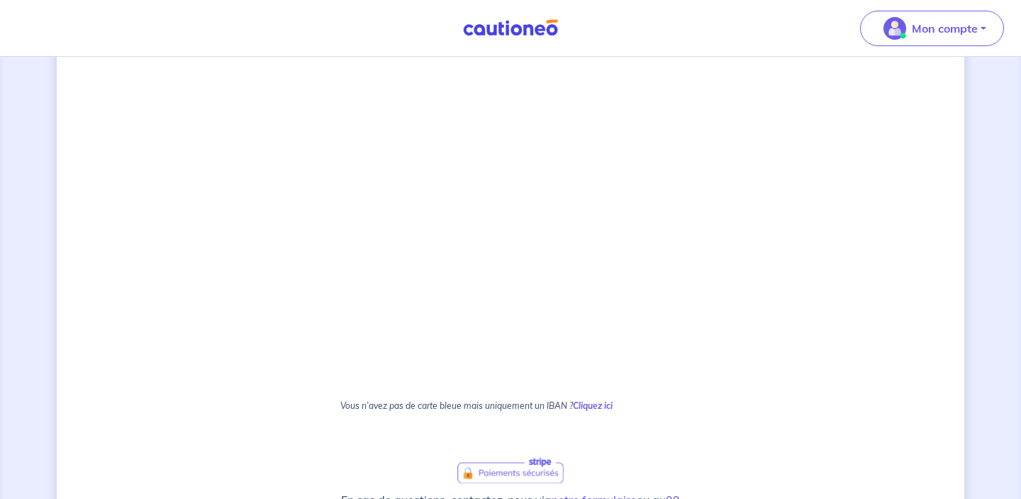
scroll to position [918, 0]
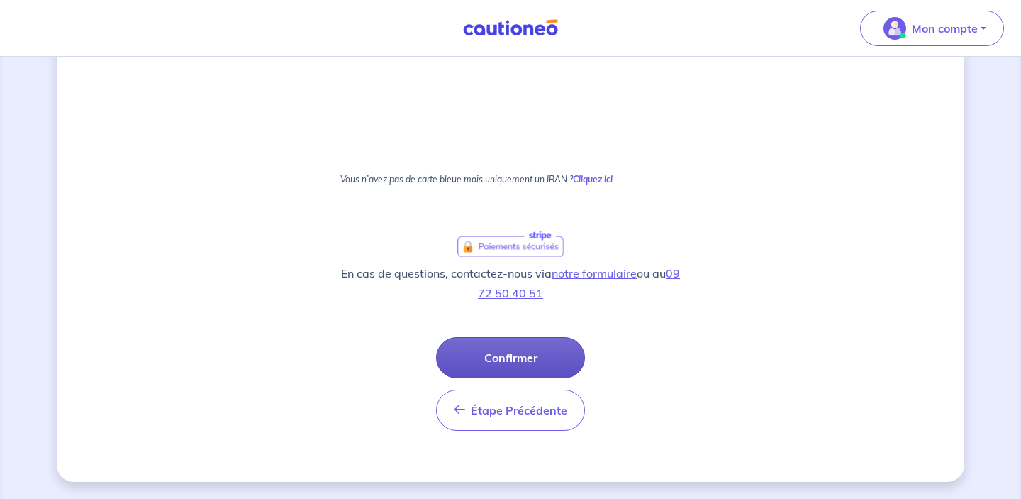
click at [514, 359] on button "Confirmer" at bounding box center [510, 357] width 149 height 41
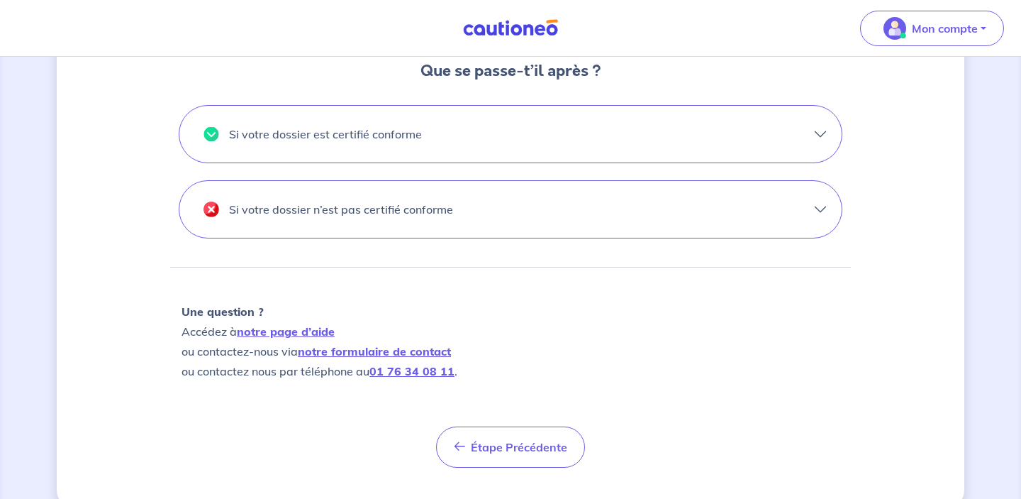
scroll to position [487, 0]
